Goal: Information Seeking & Learning: Learn about a topic

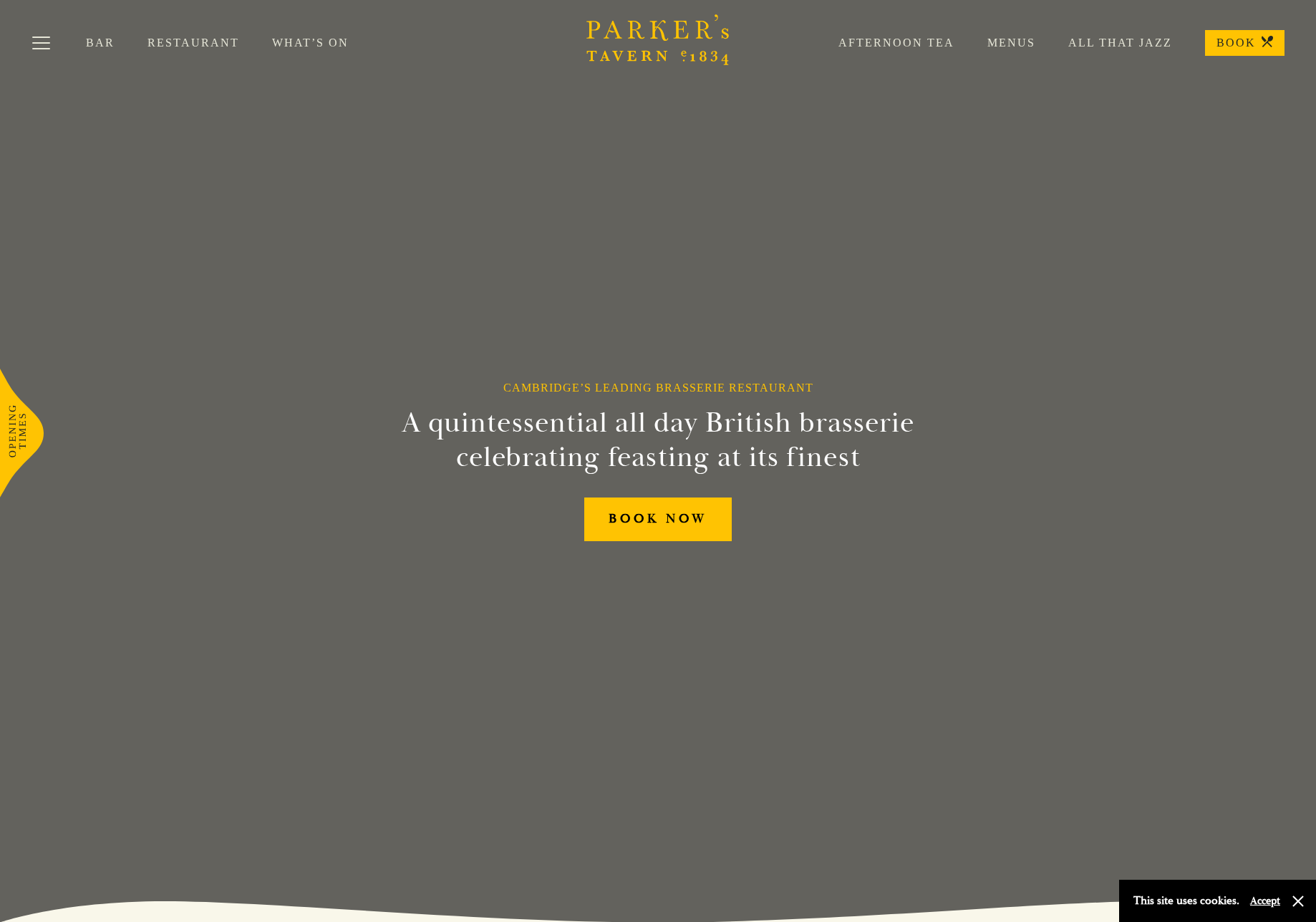
click at [1013, 46] on link "Menus" at bounding box center [995, 42] width 81 height 15
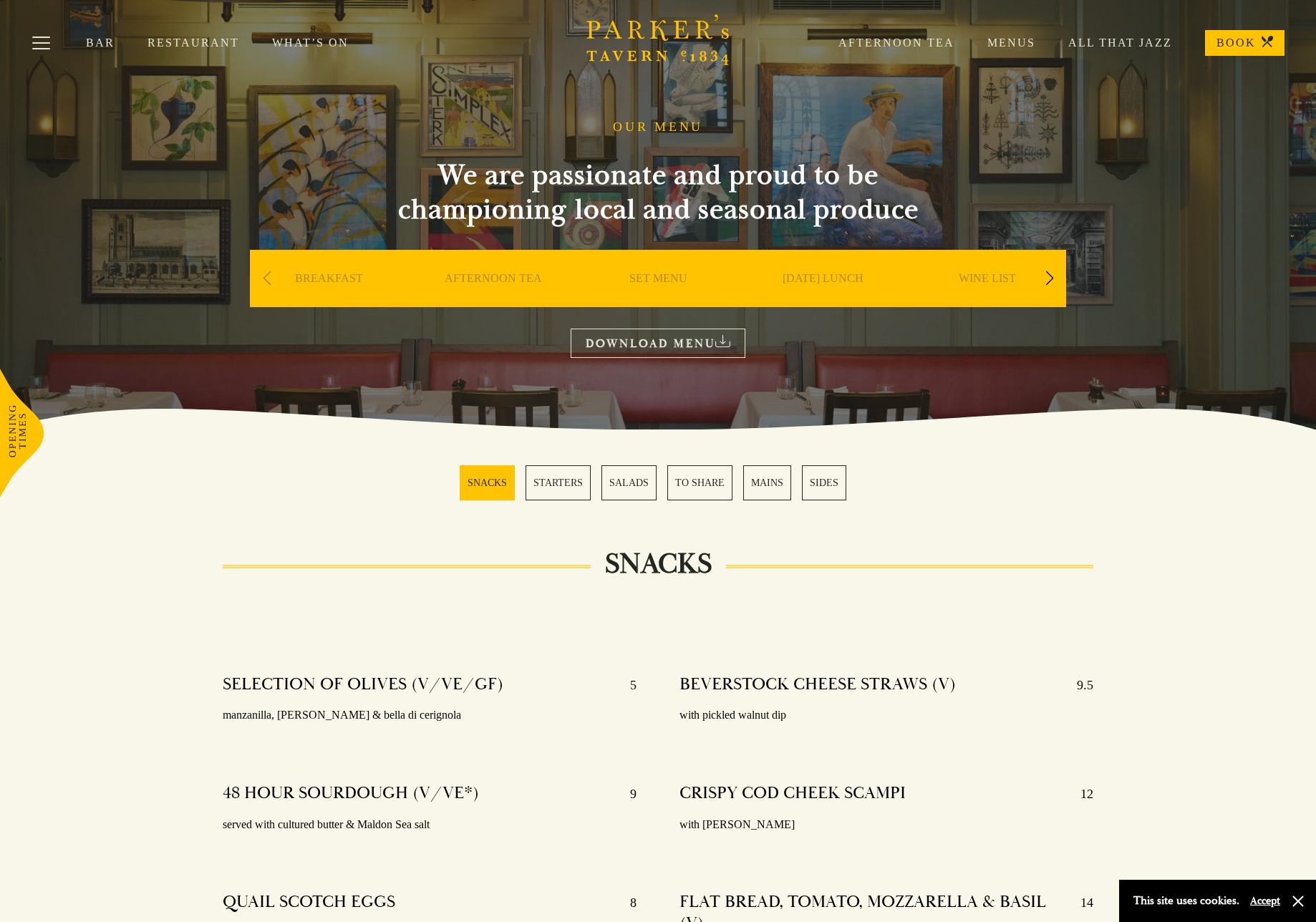
click at [768, 484] on link "MAINS" at bounding box center [766, 483] width 48 height 35
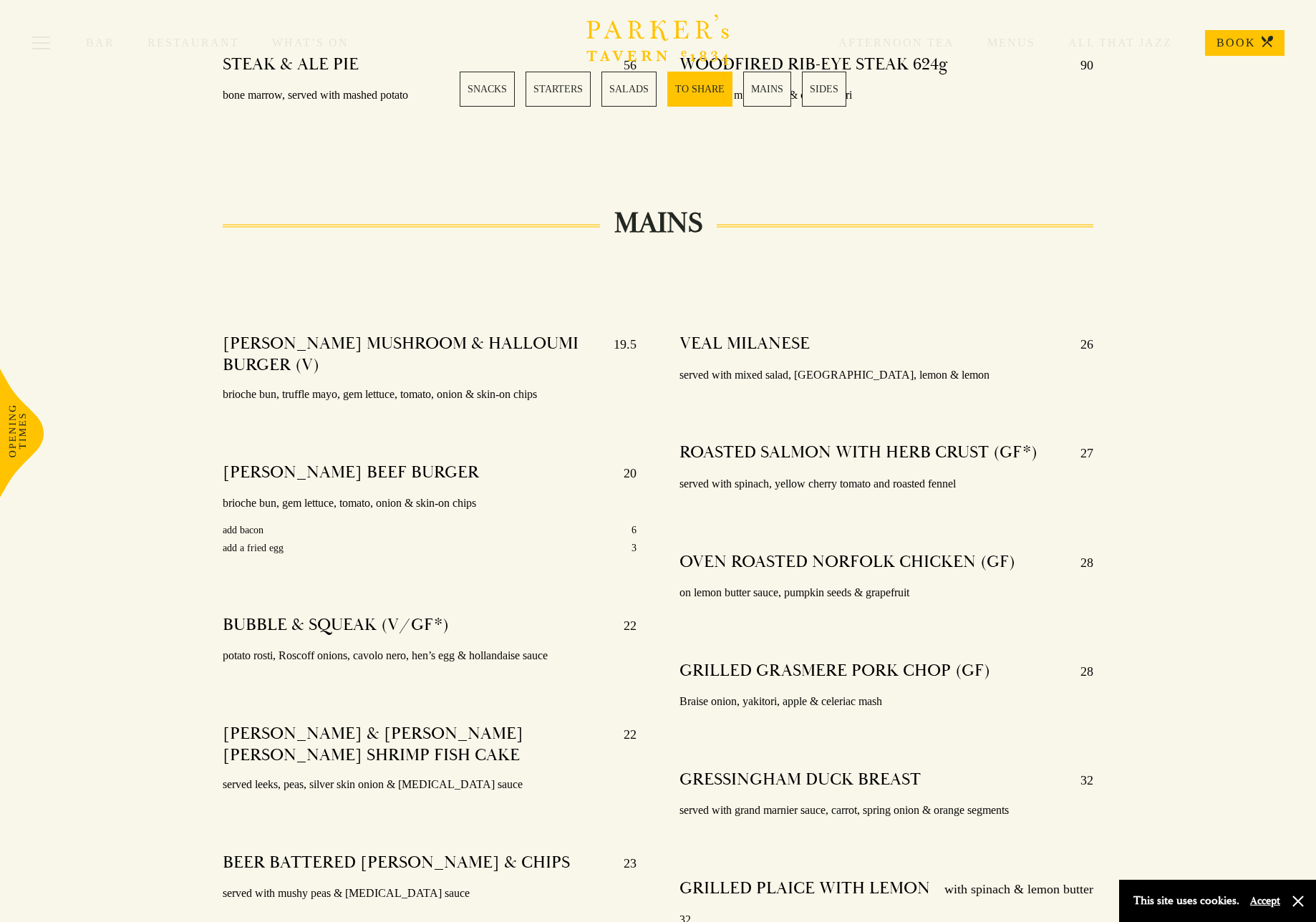
scroll to position [2319, 0]
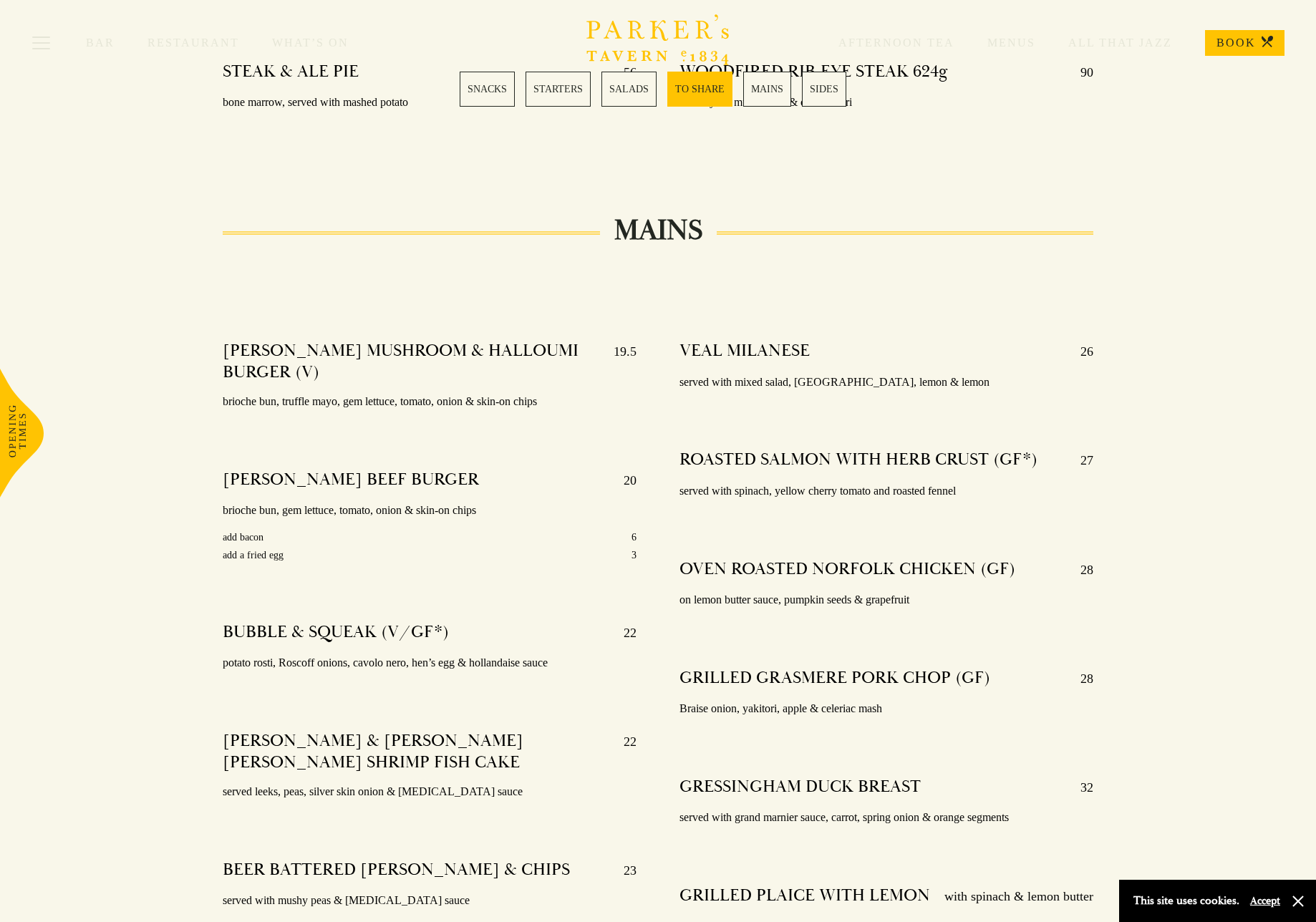
click at [639, 88] on link "SALADS" at bounding box center [628, 90] width 55 height 35
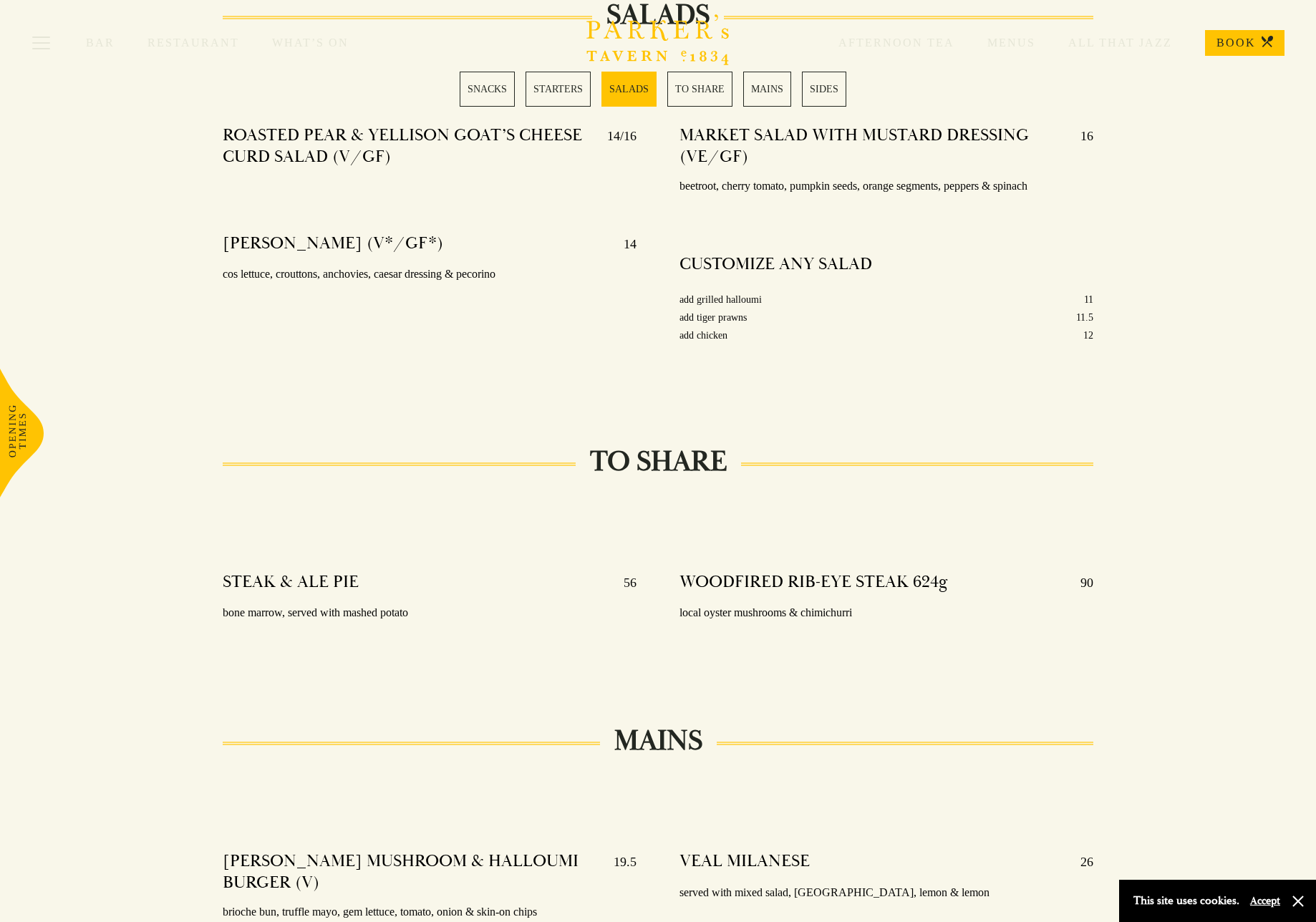
scroll to position [1804, 0]
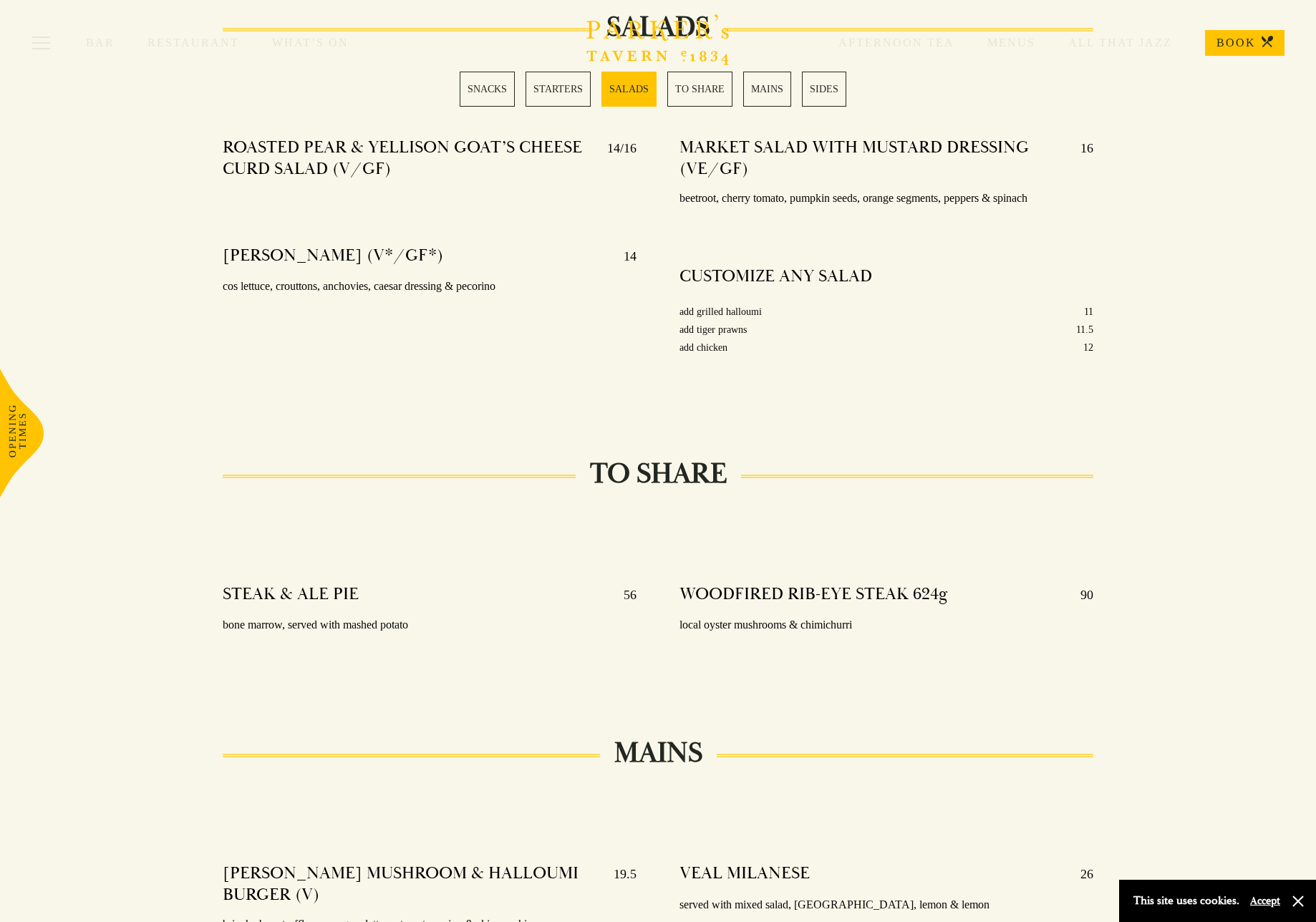
click at [553, 88] on link "STARTERS" at bounding box center [558, 90] width 65 height 35
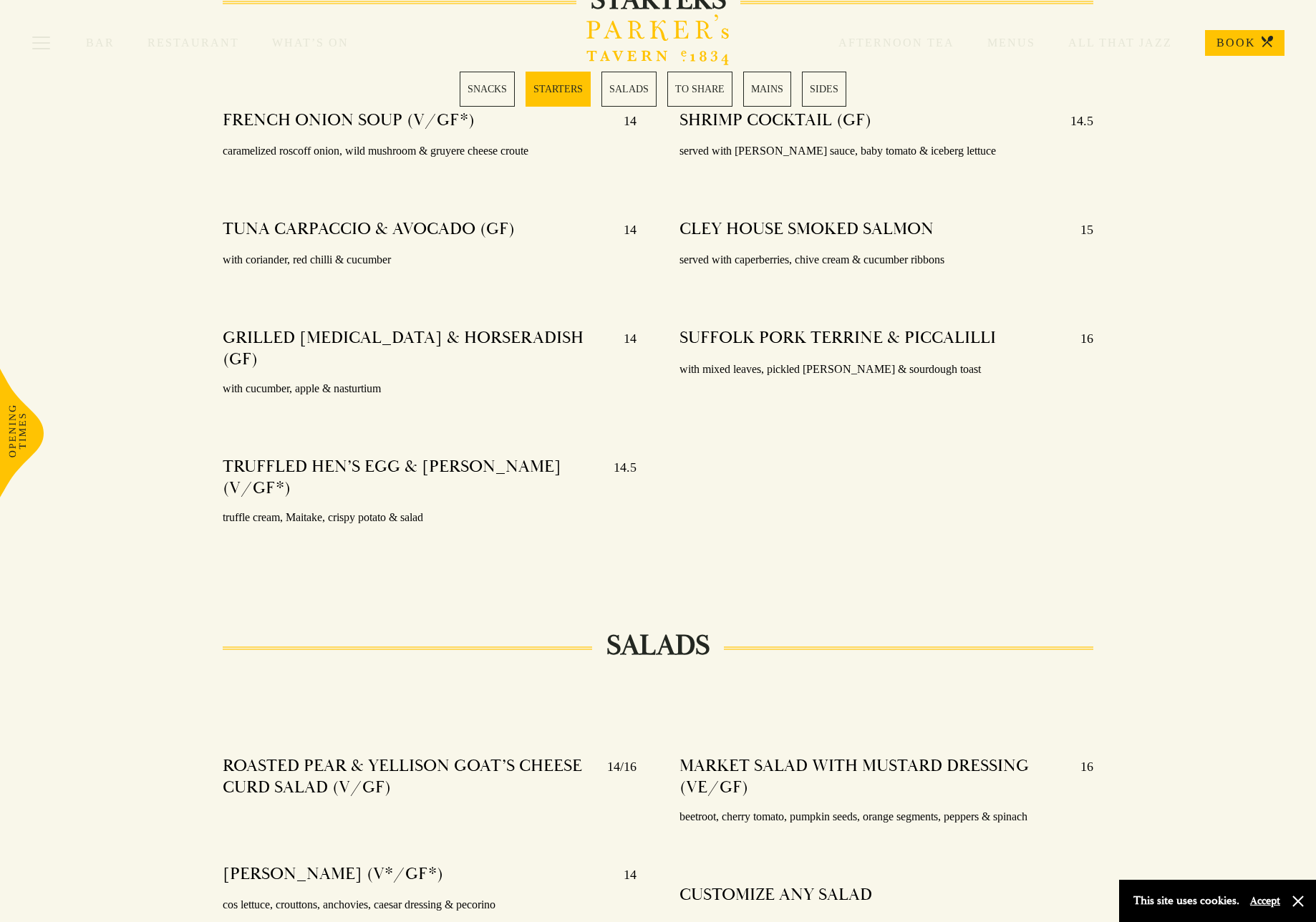
scroll to position [1178, 0]
click at [774, 91] on link "MAINS" at bounding box center [766, 90] width 48 height 35
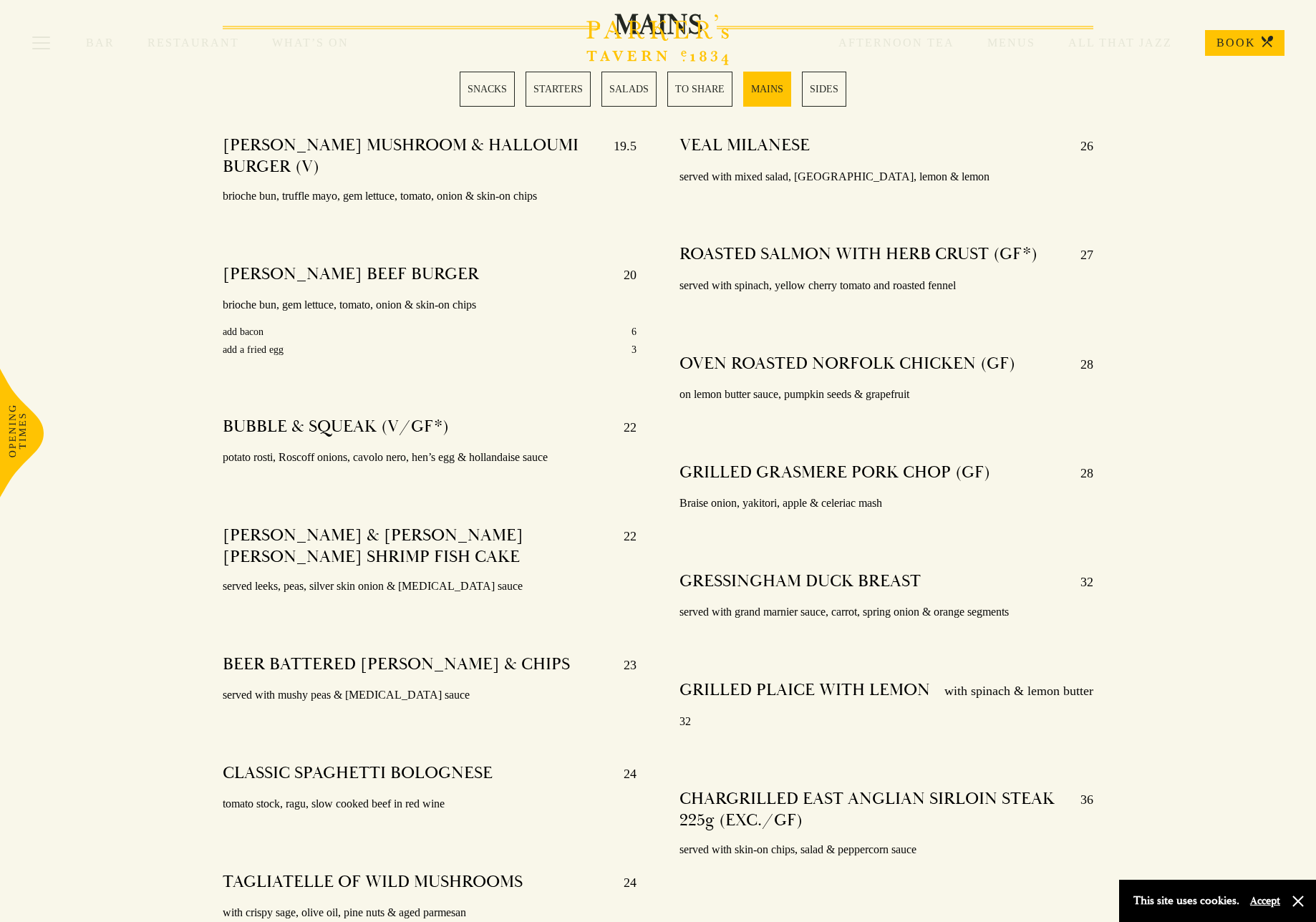
click at [822, 88] on link "SIDES" at bounding box center [823, 90] width 44 height 35
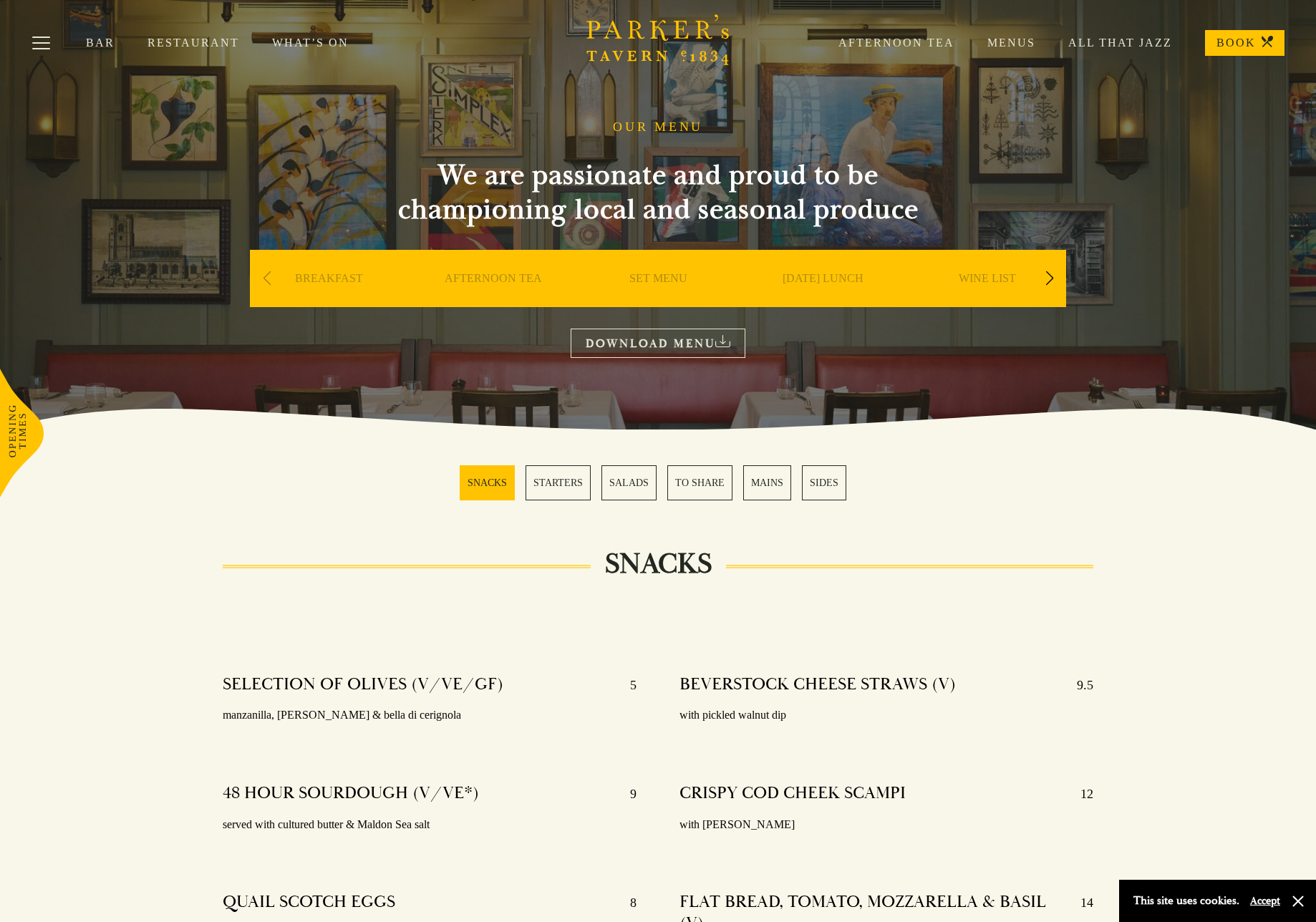
click at [176, 44] on link "Restaurant" at bounding box center [210, 42] width 124 height 15
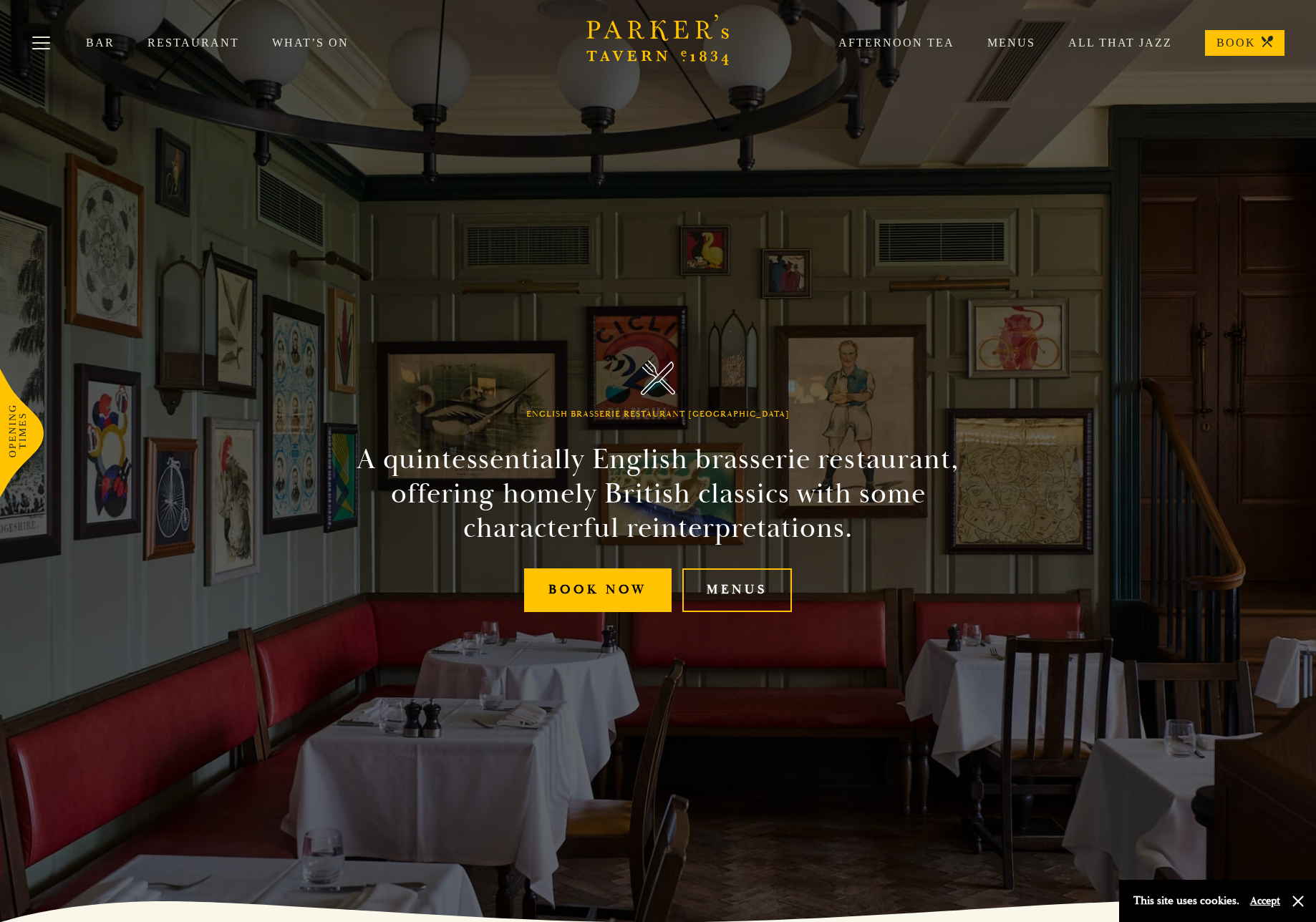
scroll to position [1, 0]
click at [1221, 40] on link "BOOK" at bounding box center [1244, 43] width 80 height 26
click at [743, 583] on link "Menus" at bounding box center [737, 589] width 109 height 43
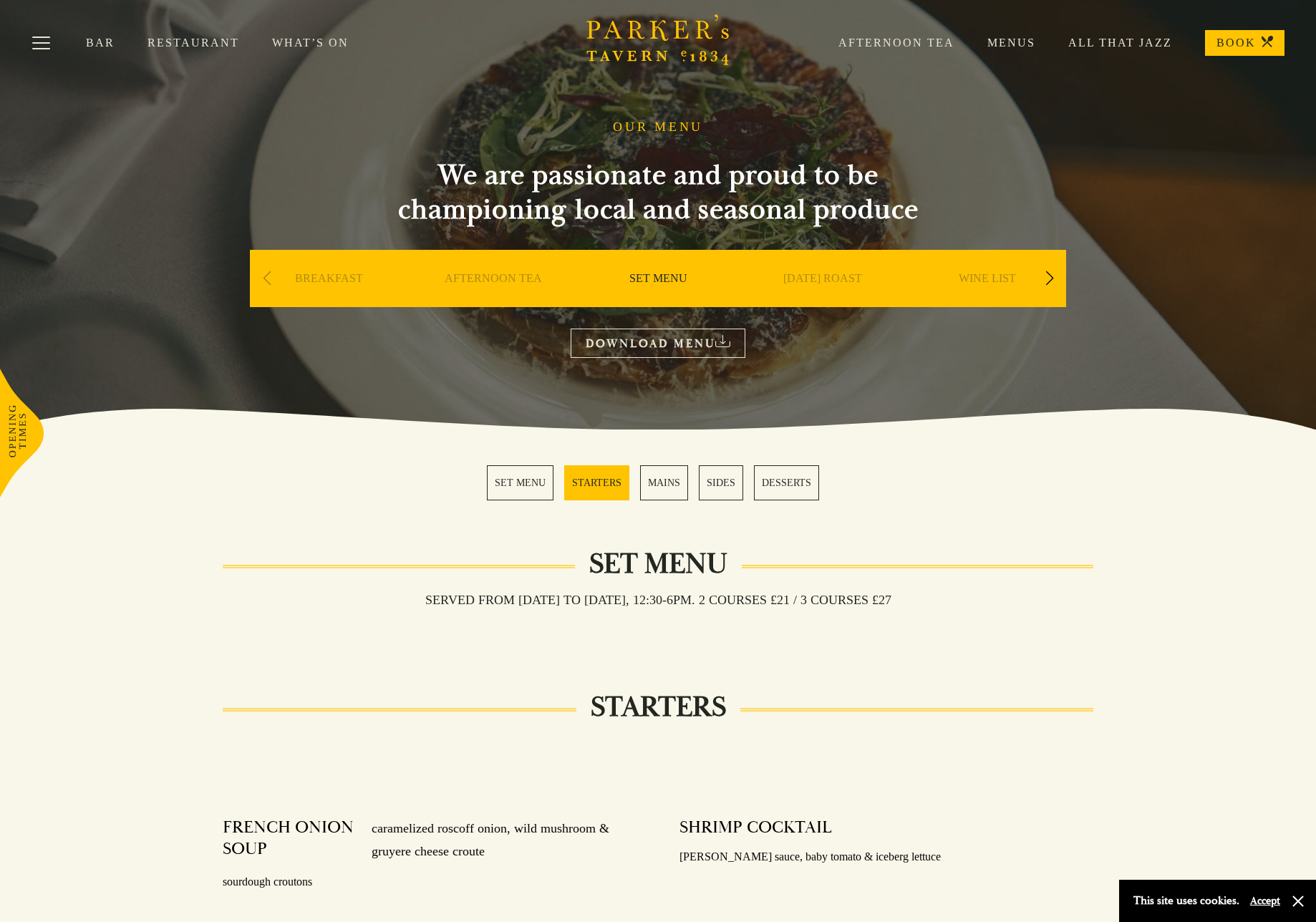
click at [658, 476] on link "MAINS" at bounding box center [664, 483] width 48 height 35
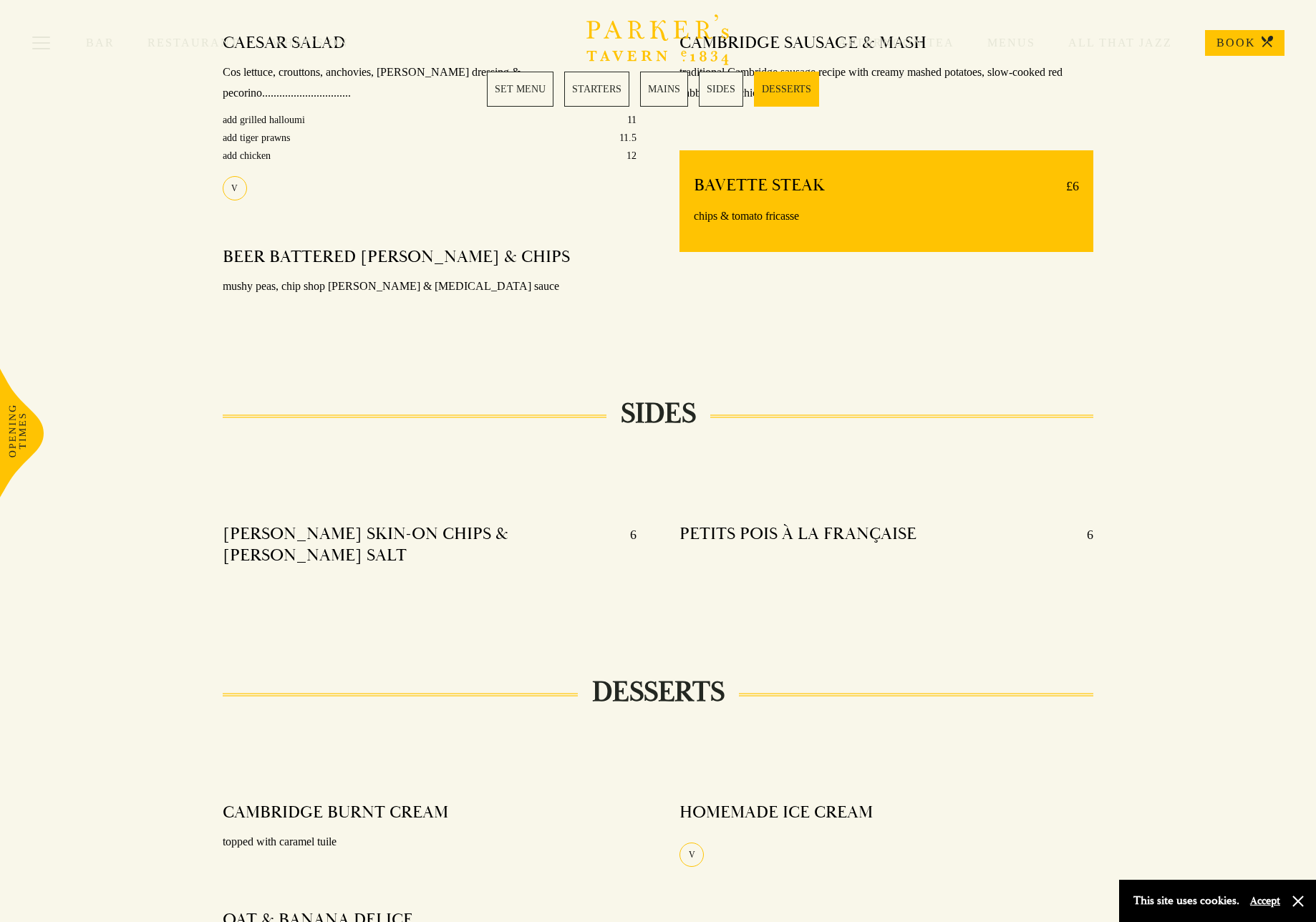
scroll to position [1225, 0]
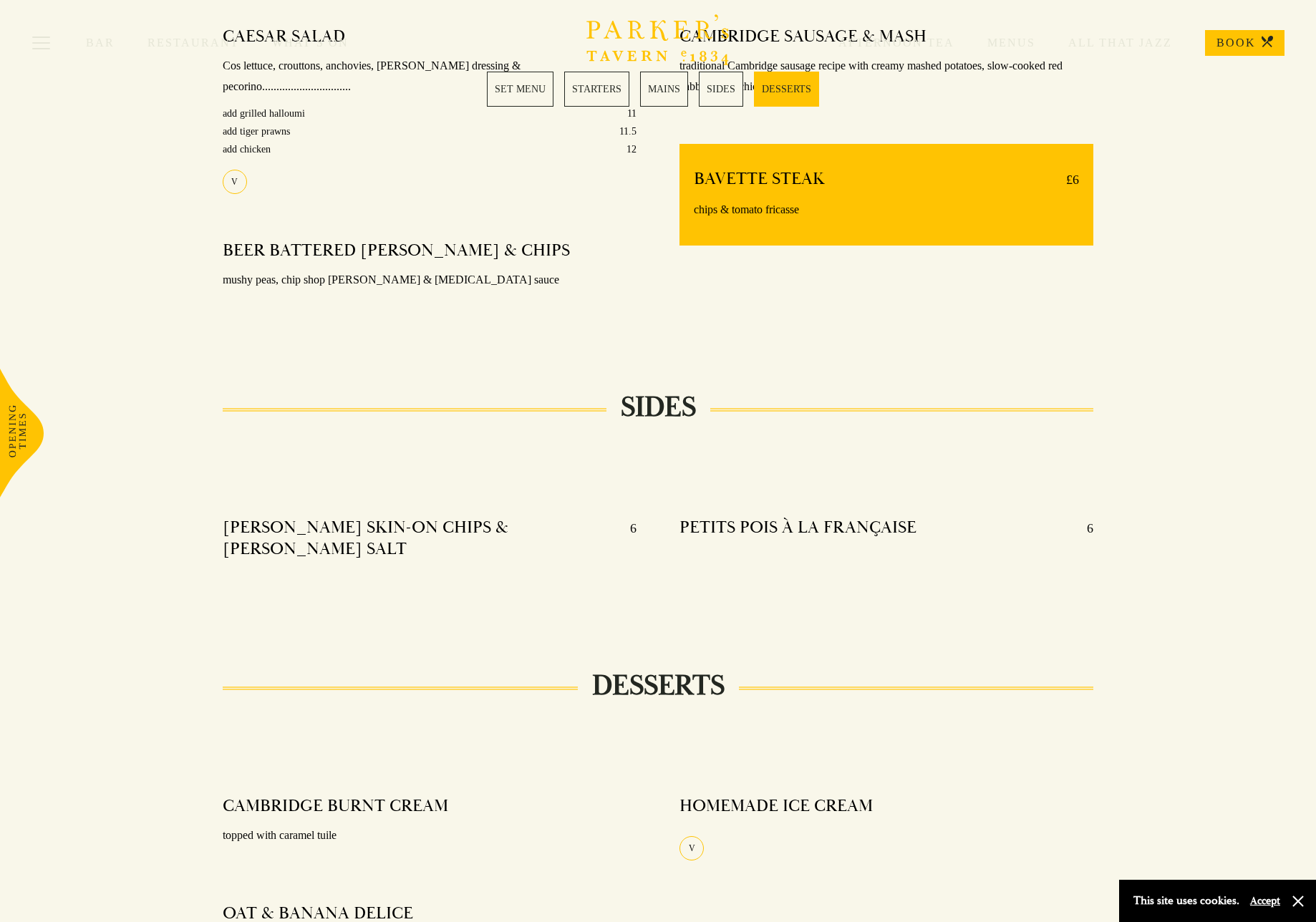
click at [523, 83] on div "Bar Restaurant What’s On Afternoon Tea Menus All That Jazz BOOK" at bounding box center [658, 42] width 1316 height 86
click at [532, 91] on link "SET MENU" at bounding box center [520, 90] width 67 height 35
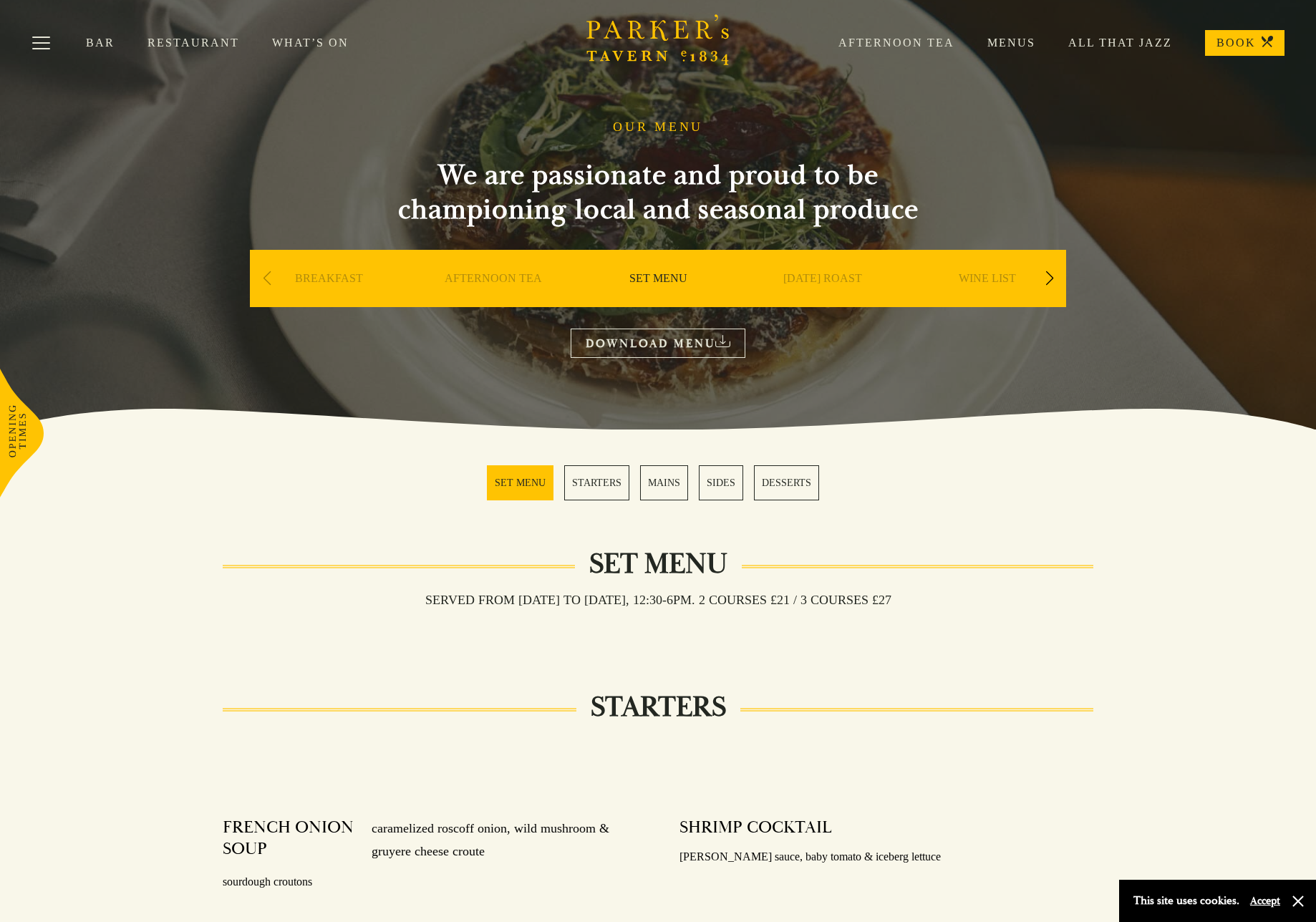
click at [1020, 41] on link "Menus" at bounding box center [995, 42] width 81 height 15
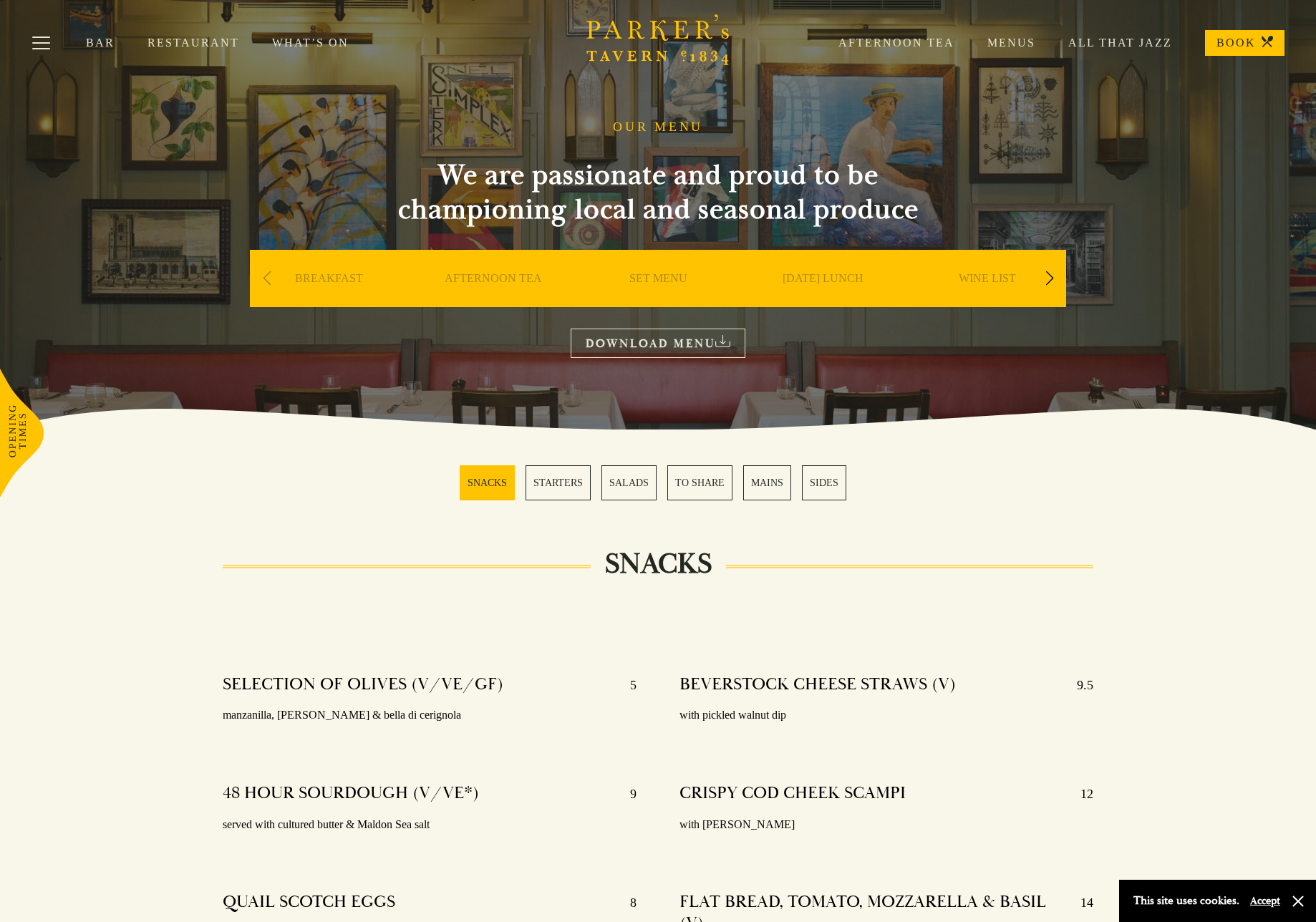
click at [555, 484] on link "STARTERS" at bounding box center [558, 483] width 65 height 35
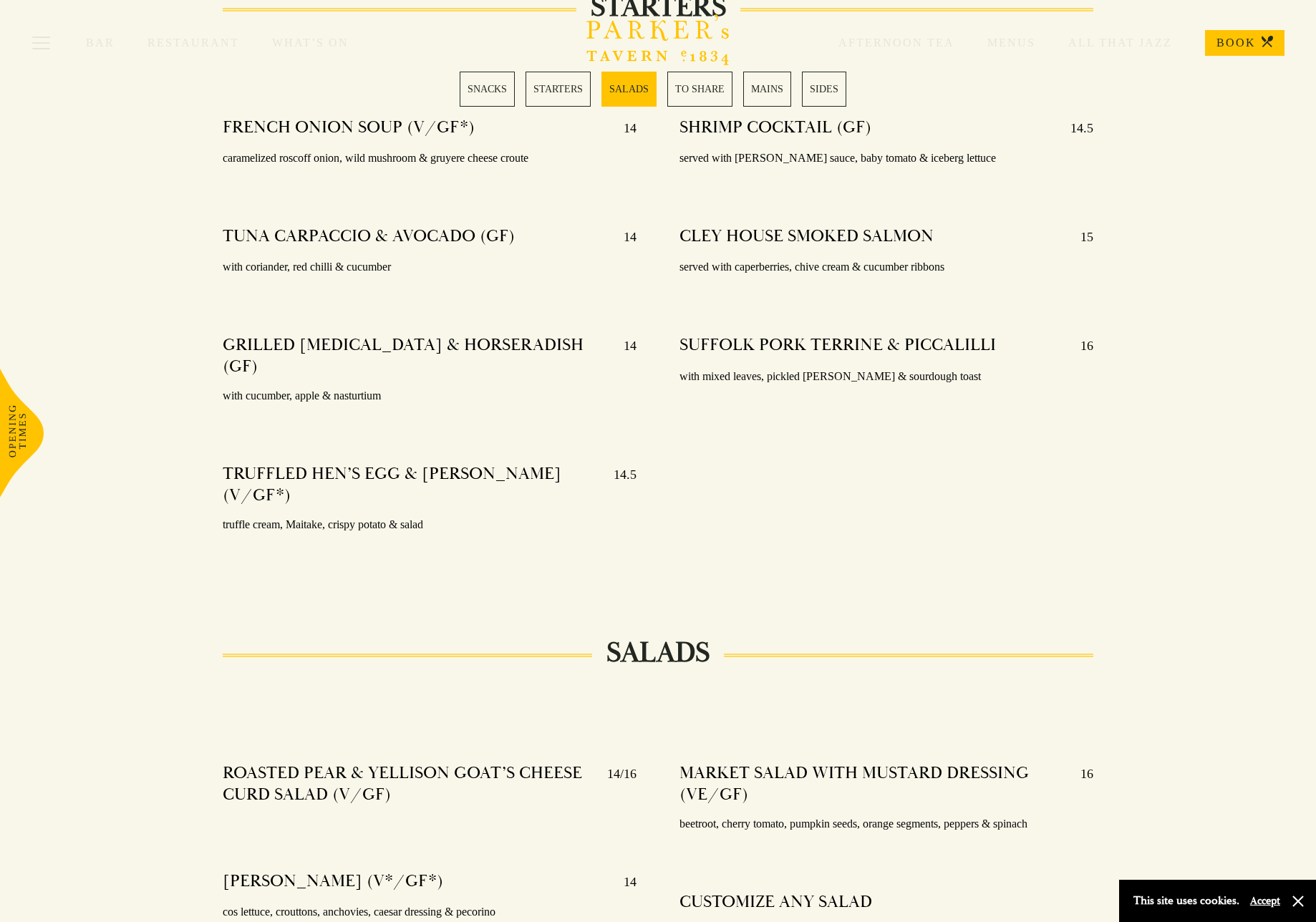
scroll to position [1178, 0]
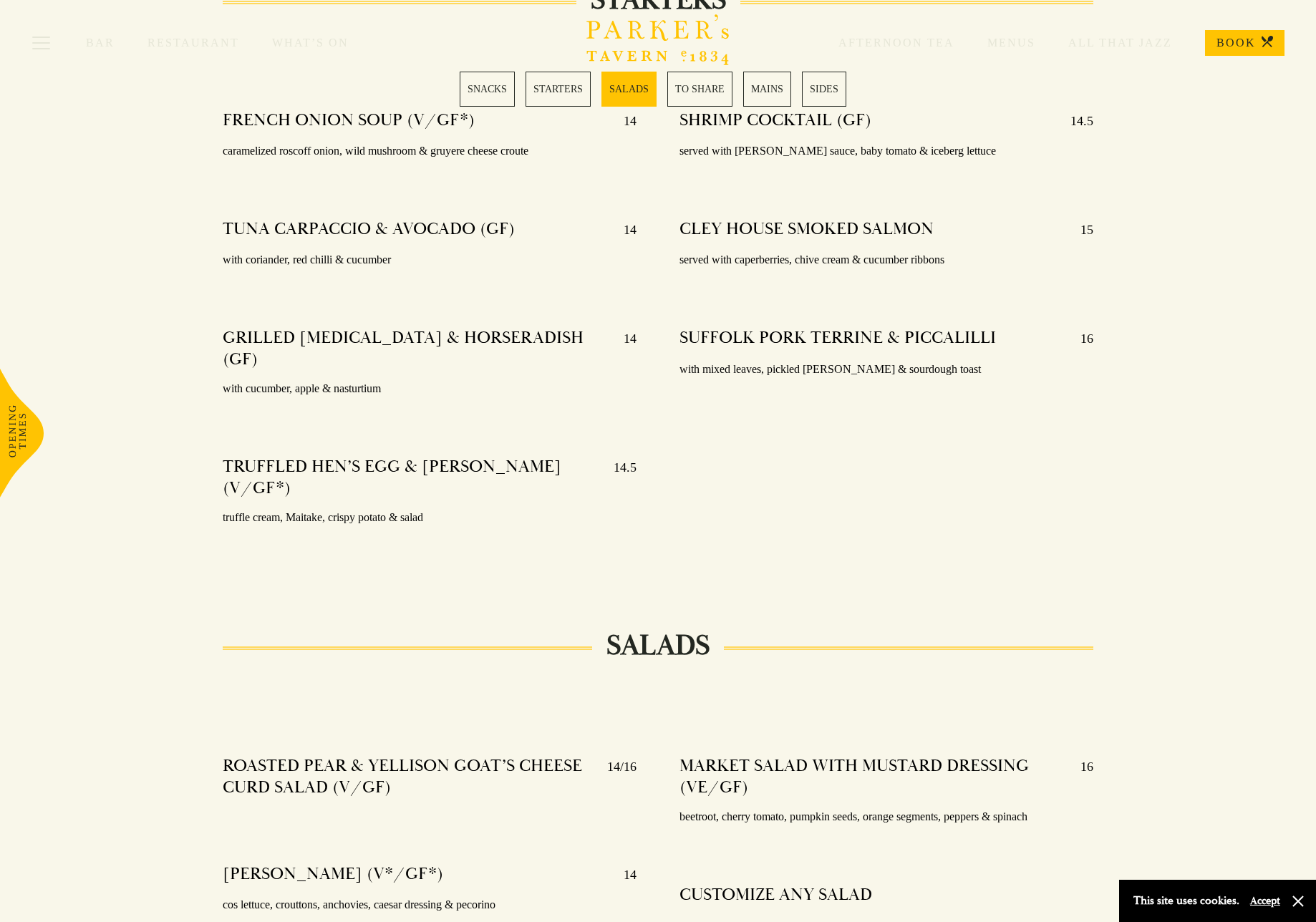
click at [563, 91] on link "STARTERS" at bounding box center [558, 90] width 65 height 35
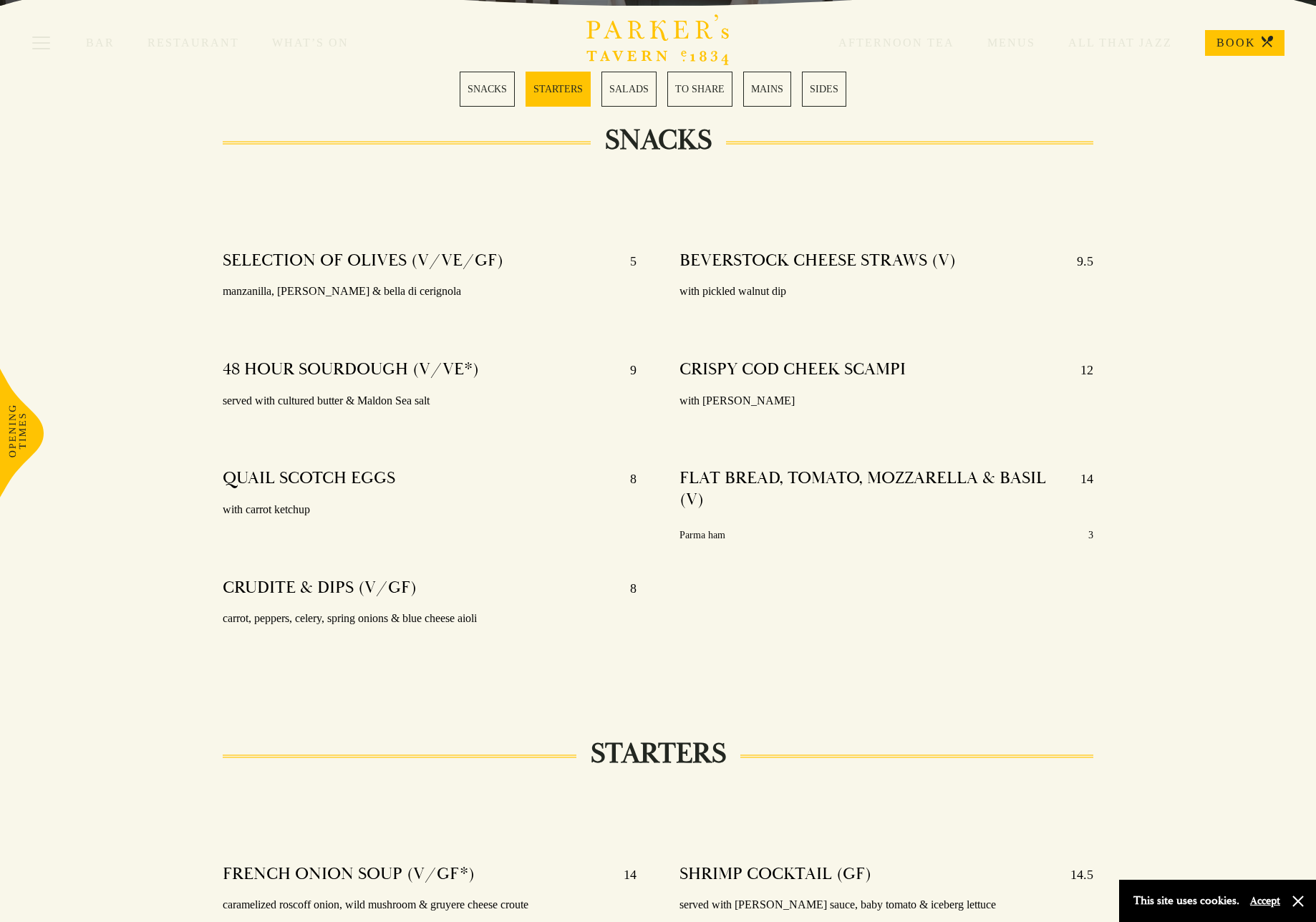
scroll to position [0, 0]
